Goal: Transaction & Acquisition: Purchase product/service

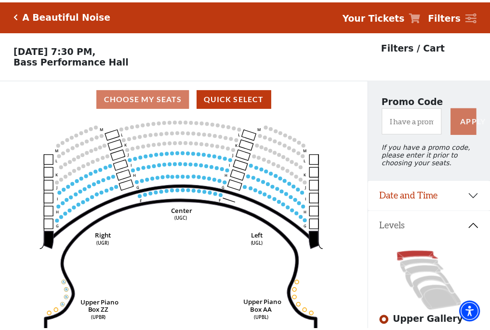
scroll to position [45, 0]
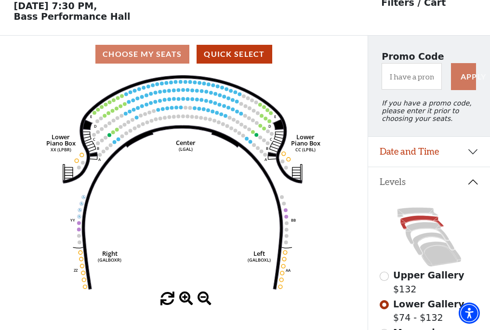
scroll to position [45, 0]
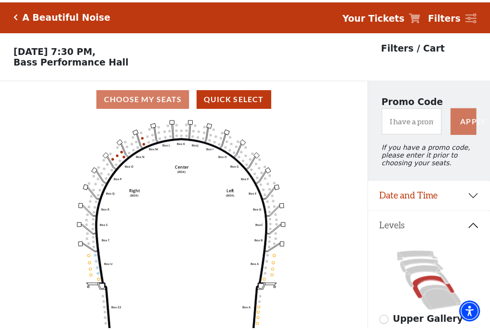
scroll to position [45, 0]
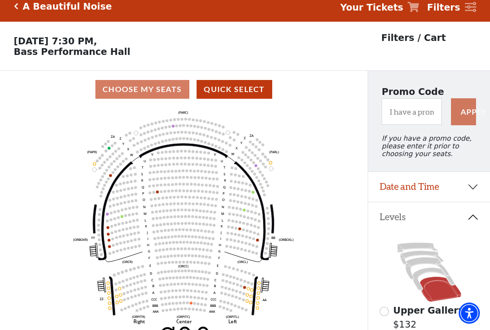
scroll to position [45, 0]
